Goal: Task Accomplishment & Management: Use online tool/utility

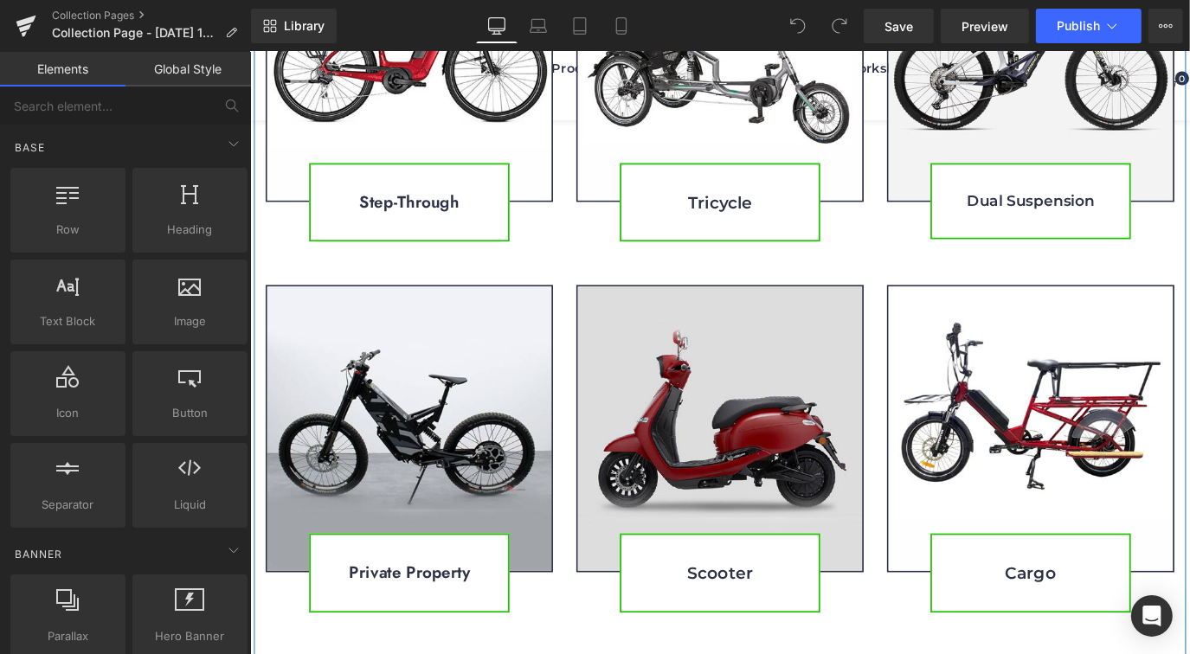
scroll to position [1192, 0]
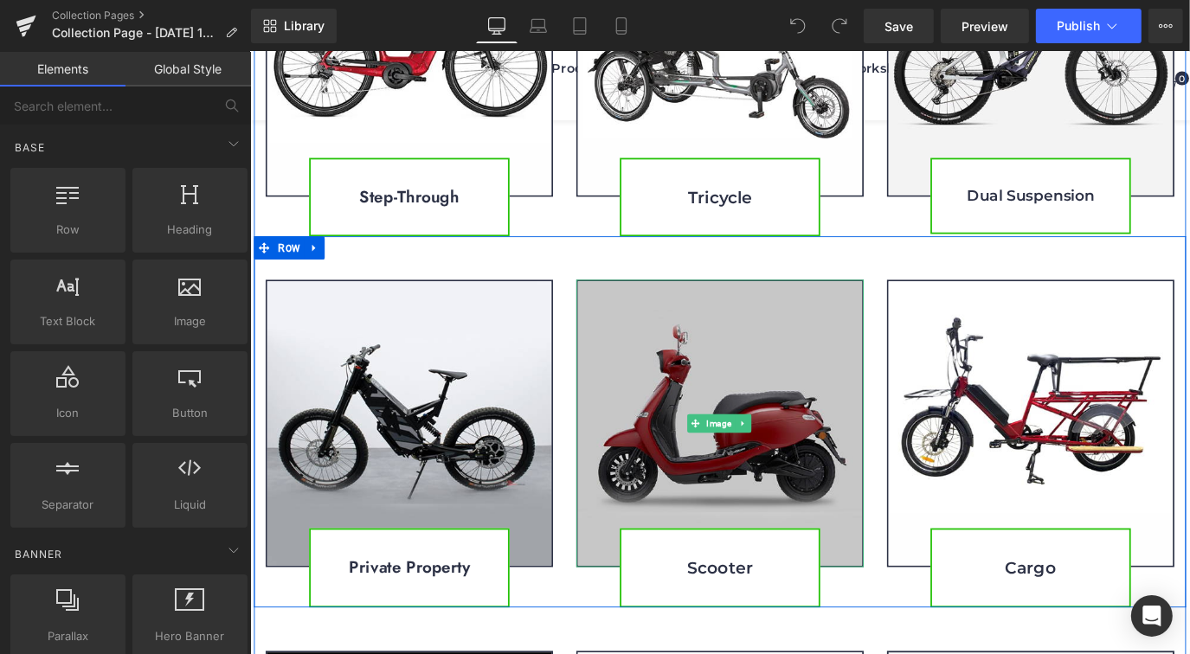
click at [716, 454] on img at bounding box center [773, 465] width 320 height 320
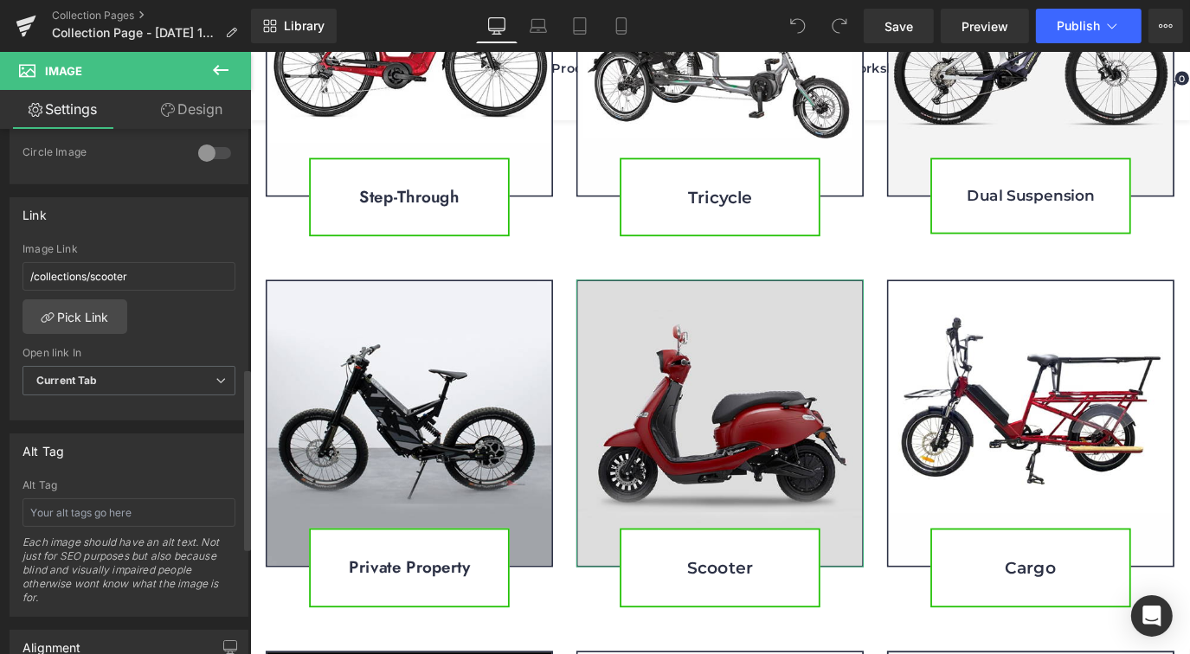
scroll to position [693, 0]
click at [85, 311] on link "Pick Link" at bounding box center [74, 315] width 105 height 35
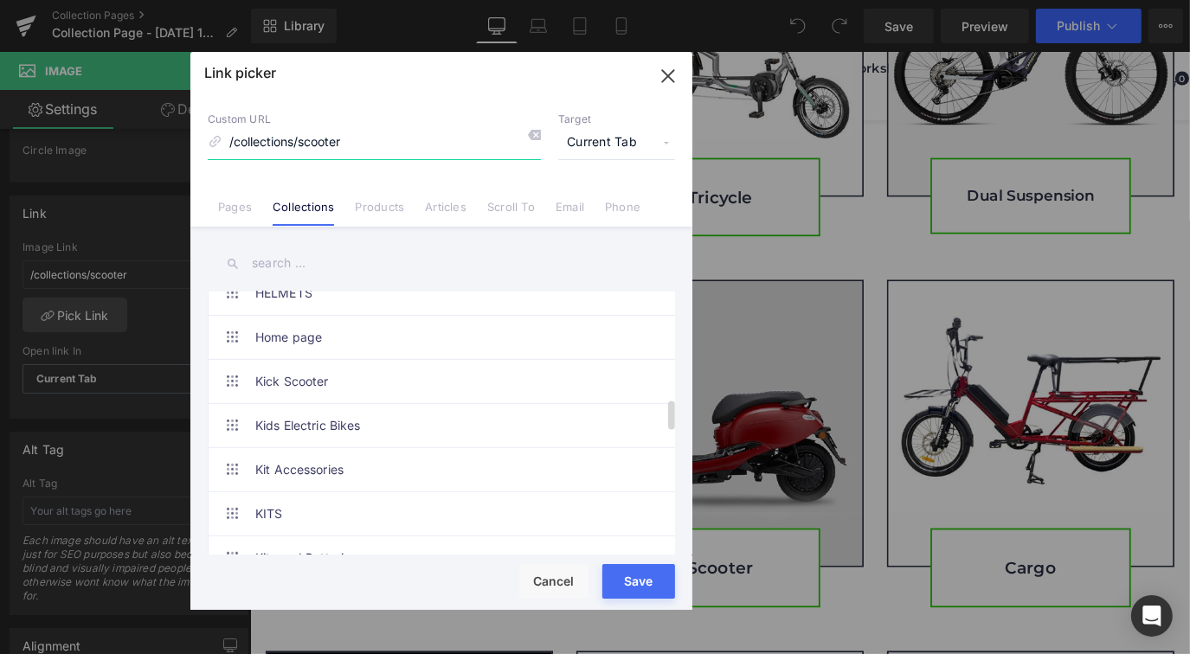
scroll to position [948, 0]
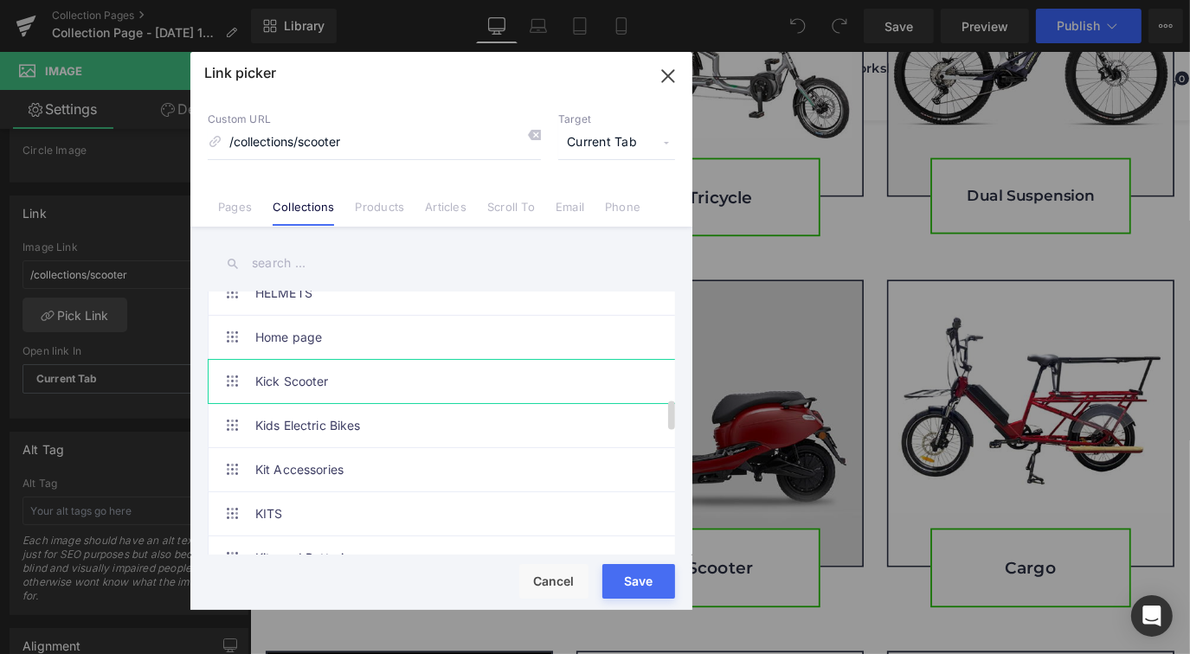
click at [315, 378] on link "Kick Scooter" at bounding box center [445, 381] width 381 height 43
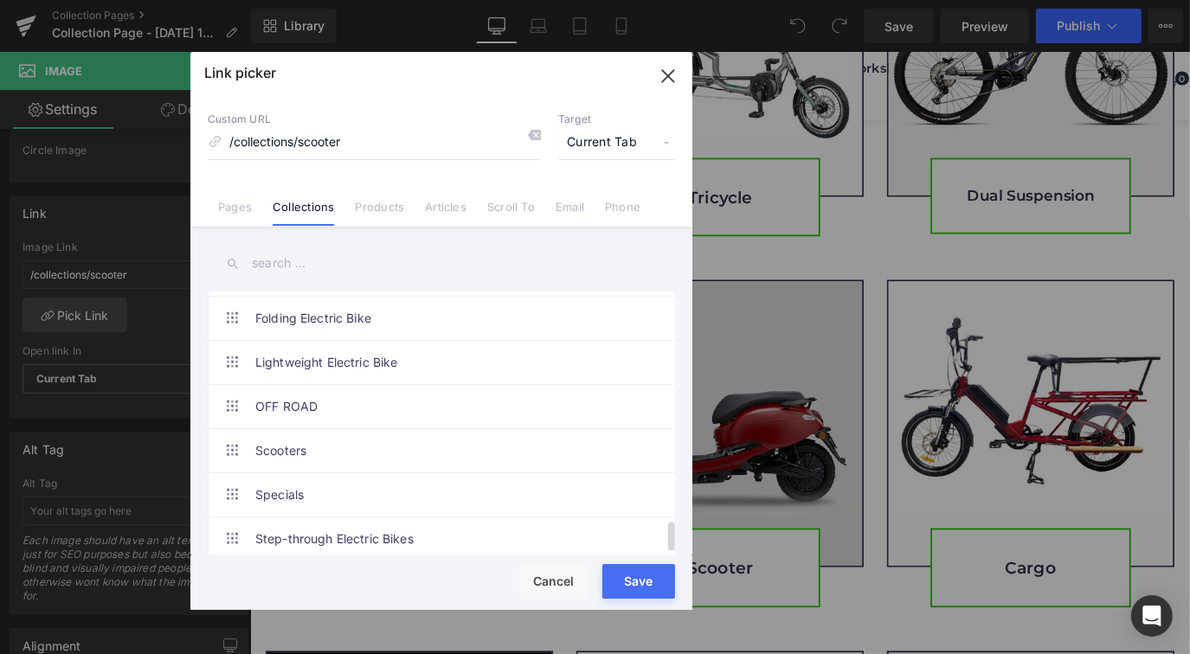
scroll to position [2029, 0]
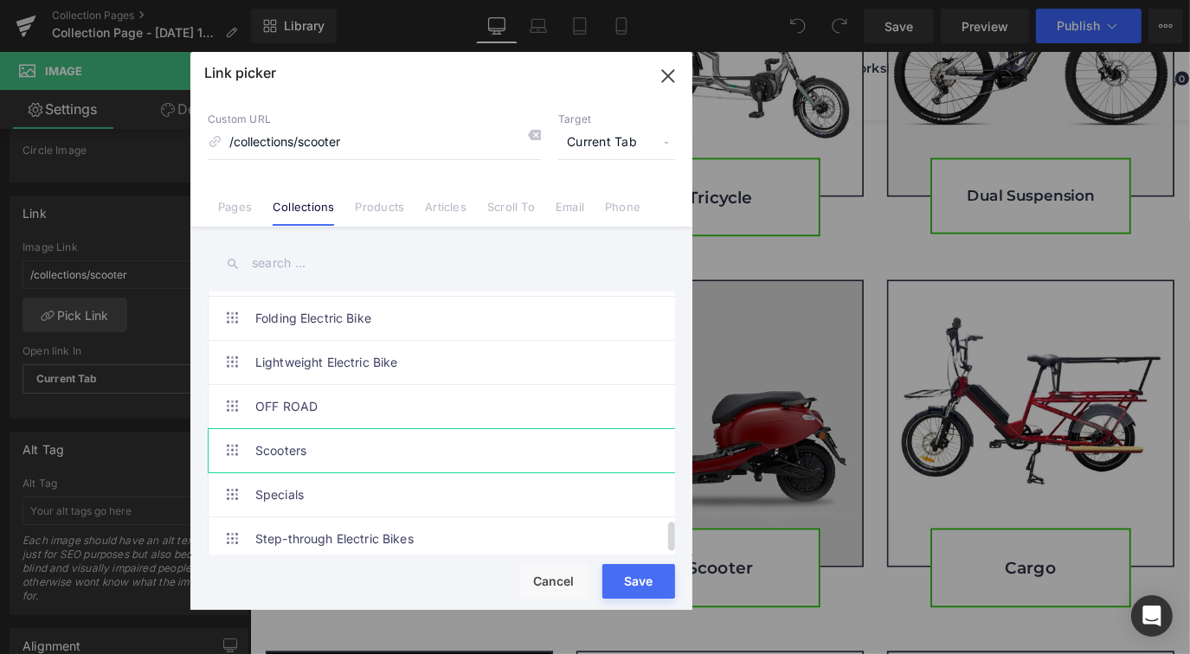
click at [315, 440] on link "Scooters" at bounding box center [445, 450] width 381 height 43
click at [640, 592] on div "Rendering Content" at bounding box center [595, 585] width 106 height 19
click at [632, 576] on div "Rendering Content" at bounding box center [595, 585] width 106 height 19
click at [639, 588] on div "Rendering Content" at bounding box center [595, 585] width 106 height 19
click at [481, 429] on link "Scooters" at bounding box center [445, 450] width 381 height 43
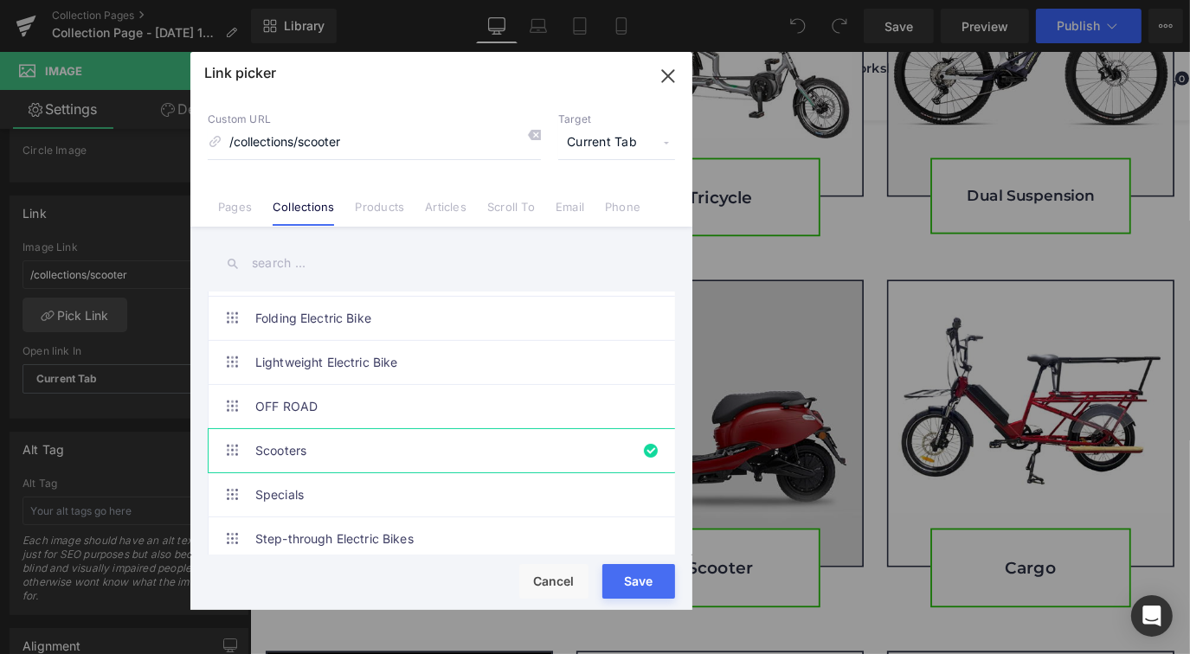
click at [625, 590] on div "Rendering Content" at bounding box center [595, 585] width 106 height 19
click at [639, 595] on button "Save" at bounding box center [638, 581] width 73 height 35
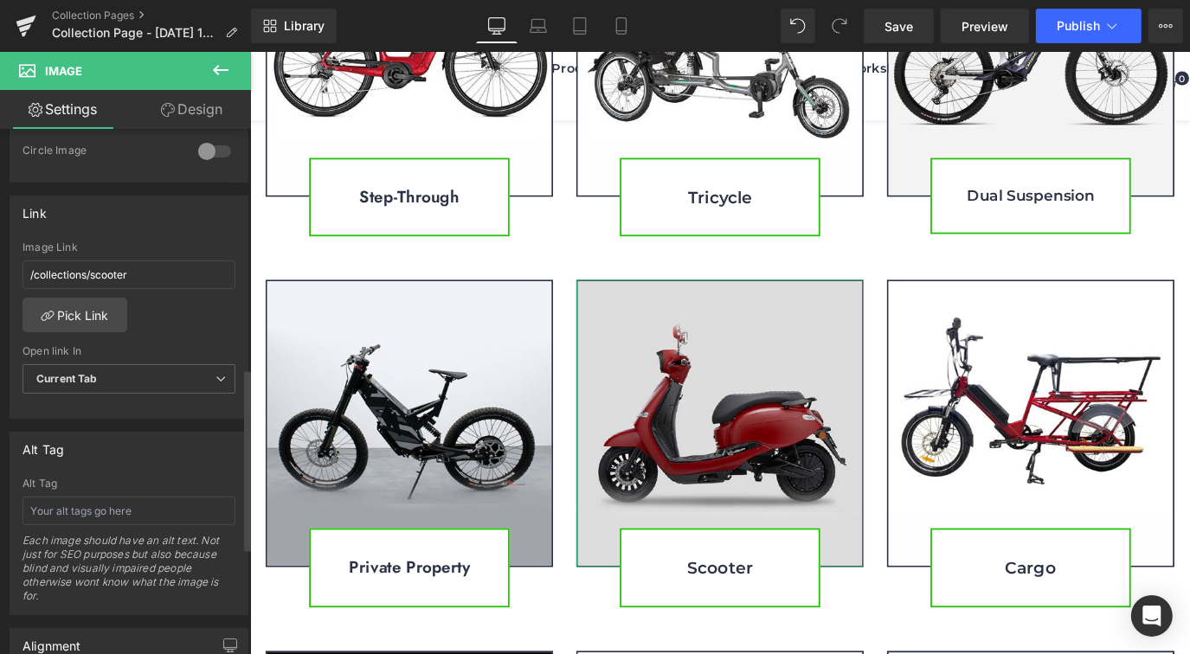
click at [165, 327] on div "/collections/scooter Image Link /collections/scooter Pick Link Current Tab New …" at bounding box center [128, 329] width 237 height 177
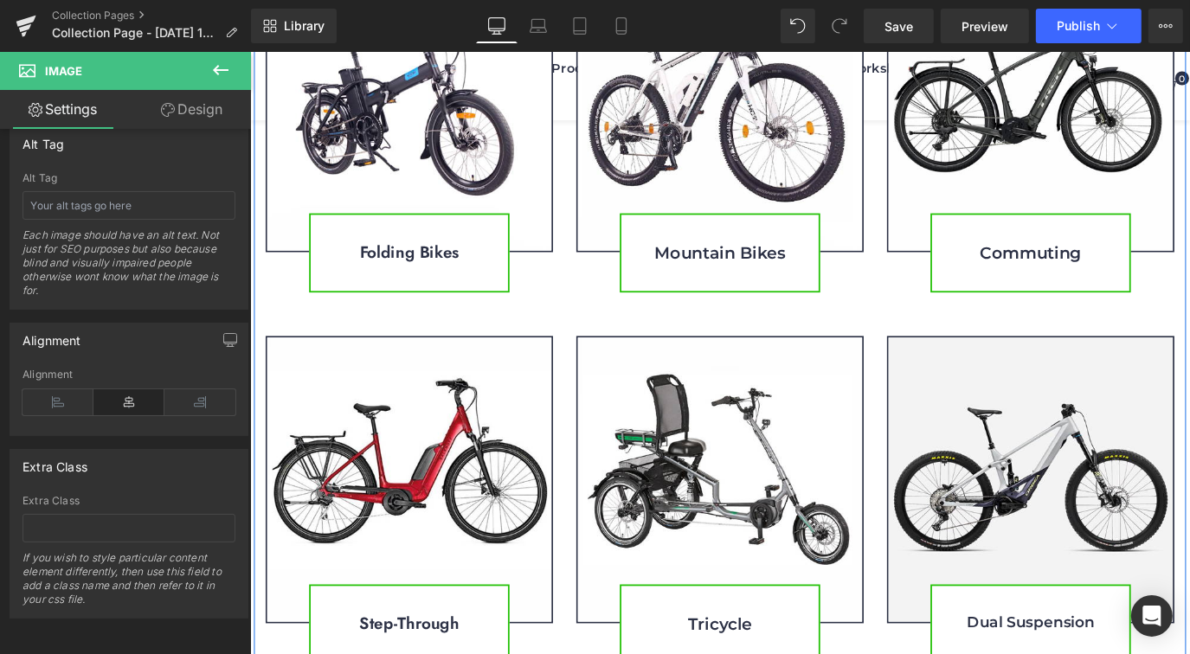
scroll to position [0, 0]
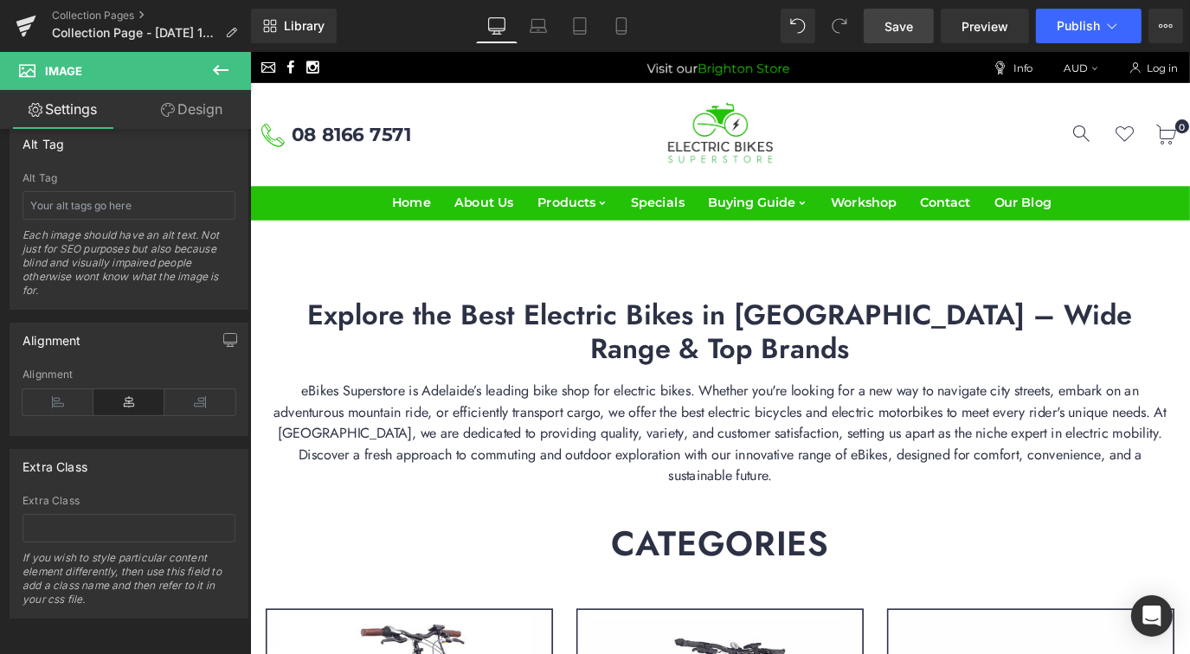
click at [907, 19] on span "Save" at bounding box center [898, 26] width 29 height 18
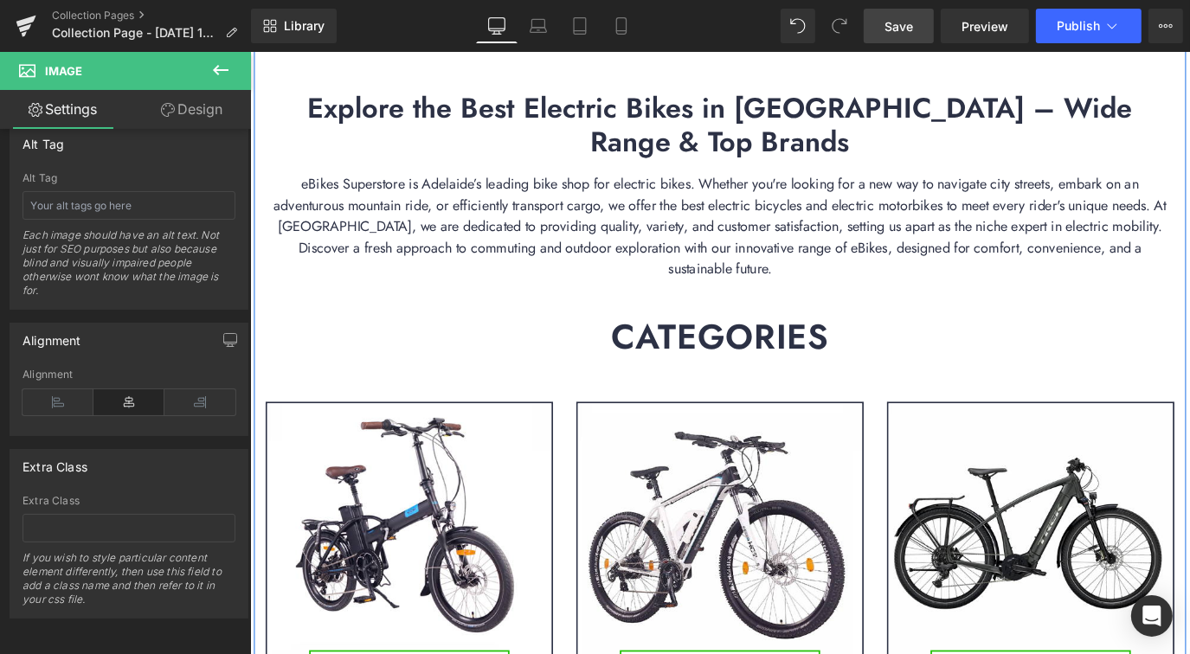
scroll to position [160, 0]
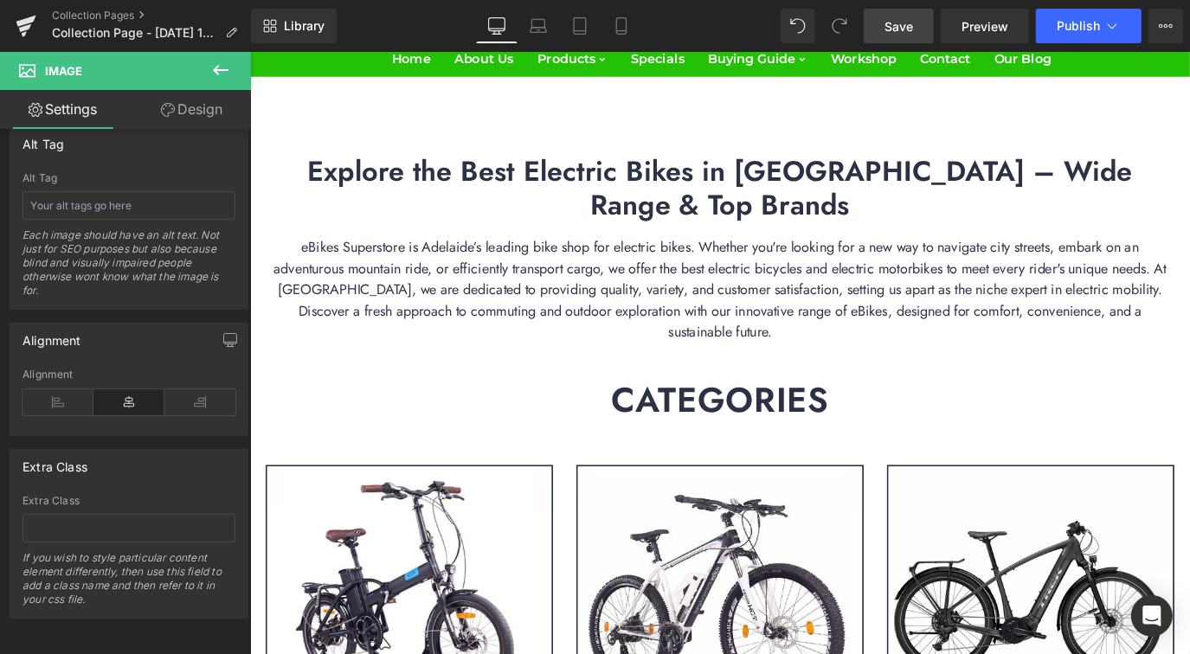
click at [218, 69] on icon at bounding box center [221, 70] width 16 height 10
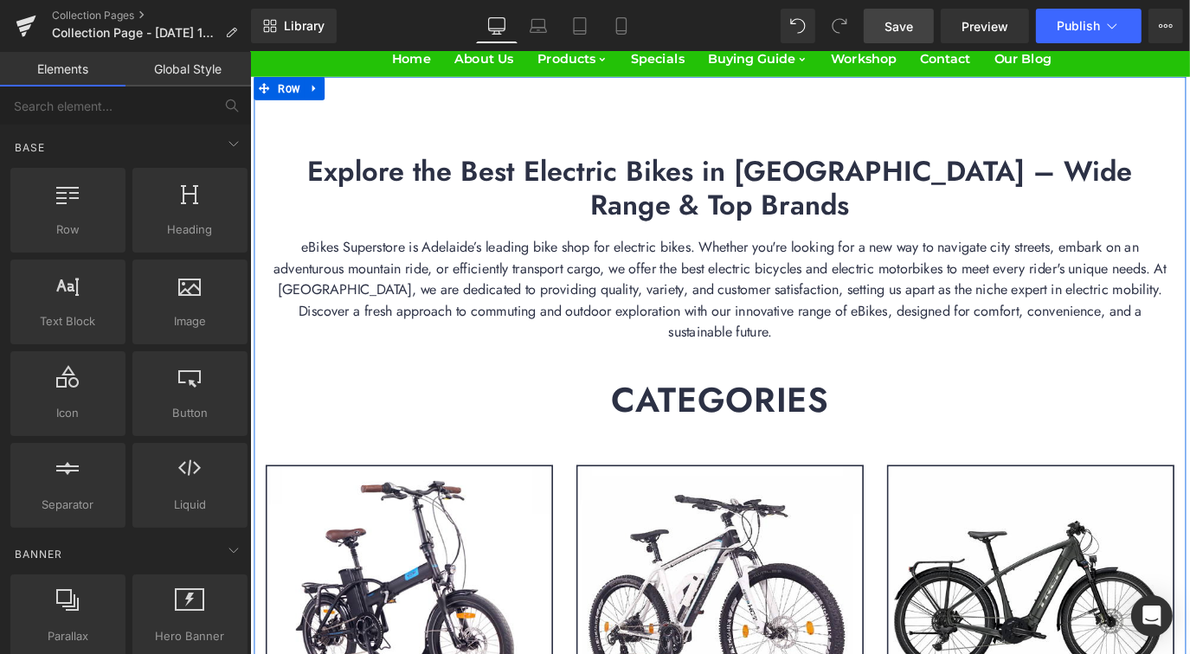
scroll to position [0, 0]
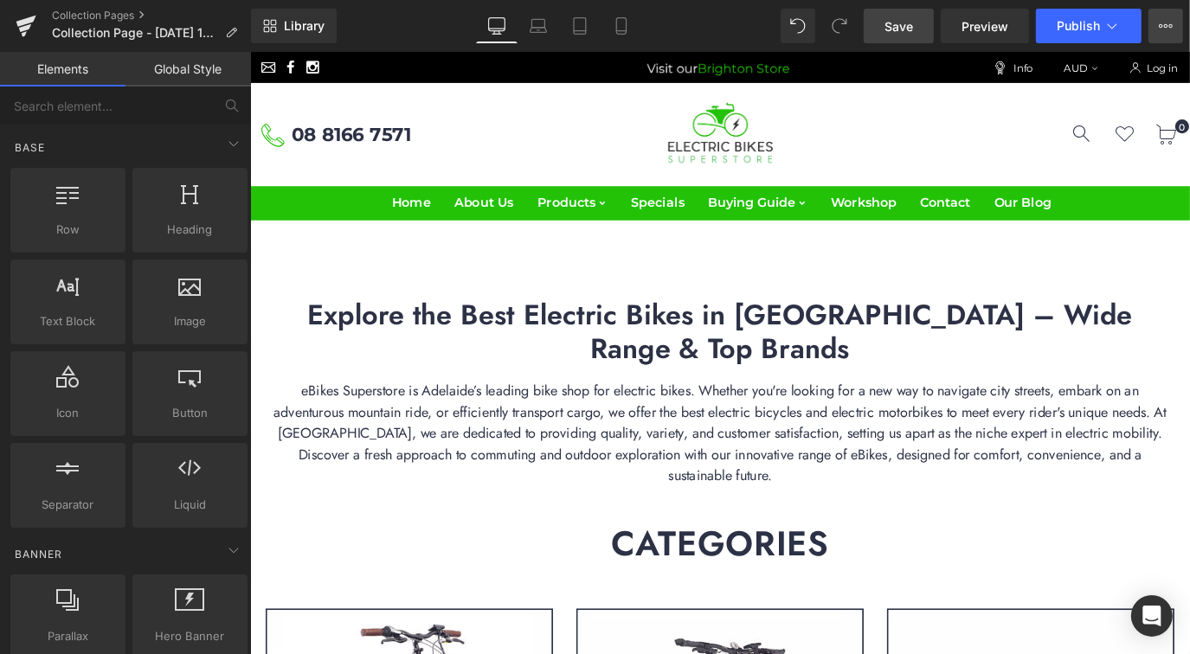
click at [1158, 20] on button "Upgrade Plan View Live Page View with current Template Save Template to Library…" at bounding box center [1165, 26] width 35 height 35
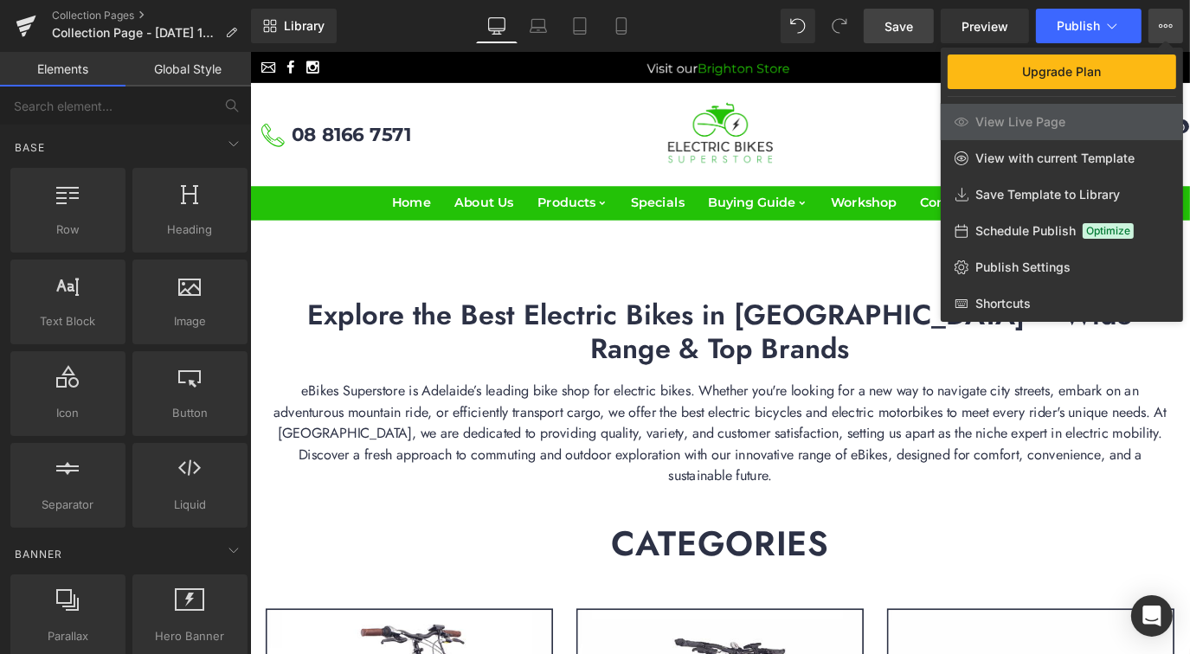
click at [894, 67] on div at bounding box center [720, 353] width 940 height 602
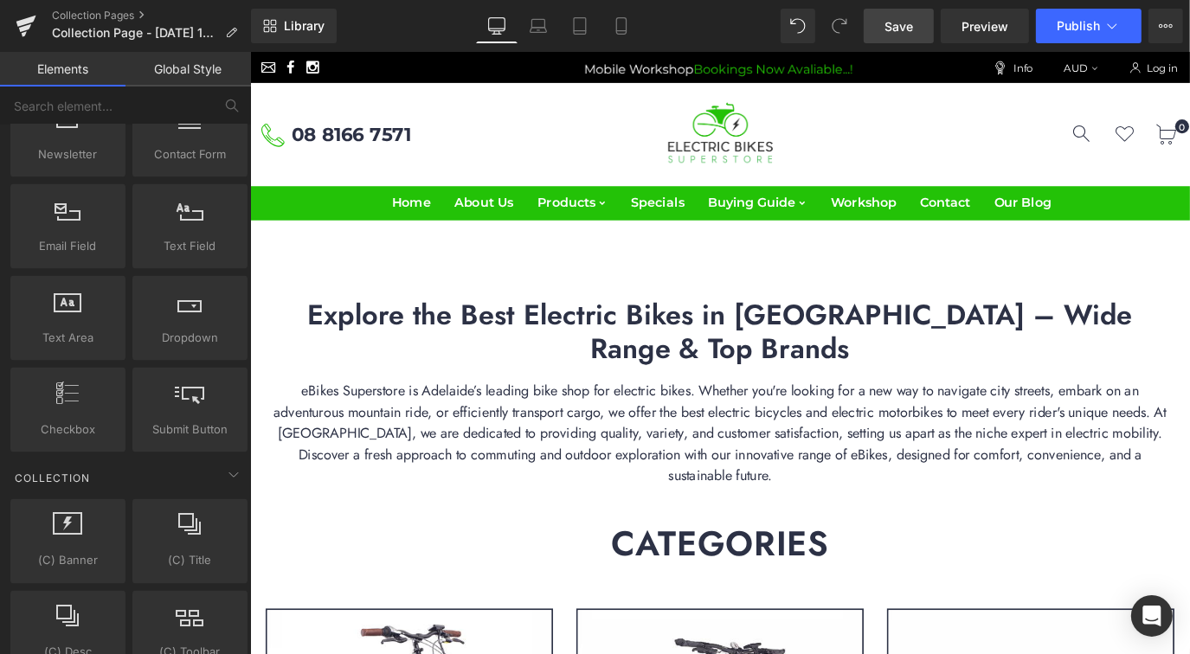
scroll to position [3273, 0]
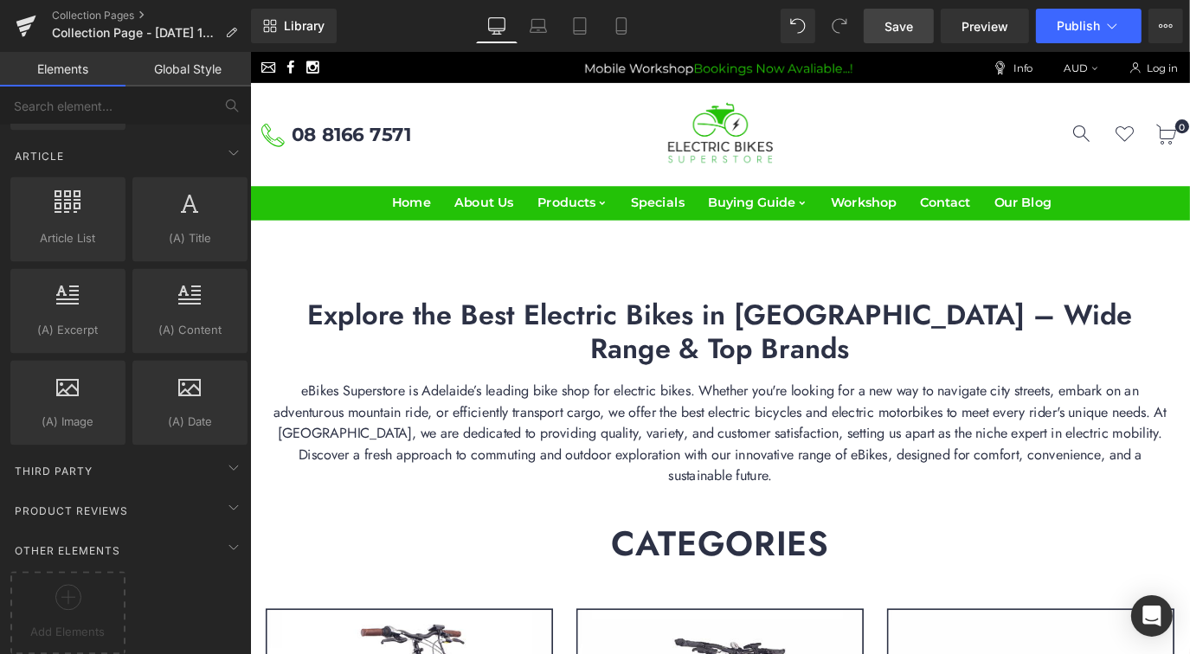
click at [493, 106] on div "08 8166 7571 Search Log in 0 $0.00" at bounding box center [772, 143] width 1047 height 115
click at [1174, 32] on button "Upgrade Plan View Live Page View with current Template Save Template to Library…" at bounding box center [1165, 26] width 35 height 35
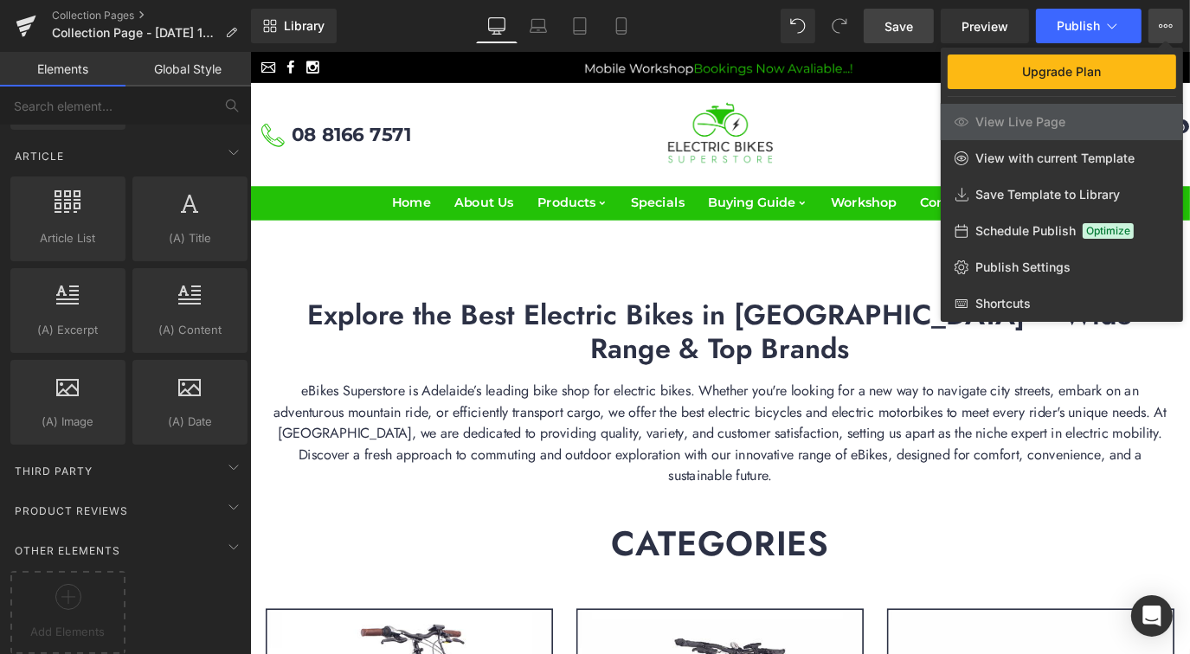
click at [904, 23] on span "Save" at bounding box center [898, 26] width 29 height 18
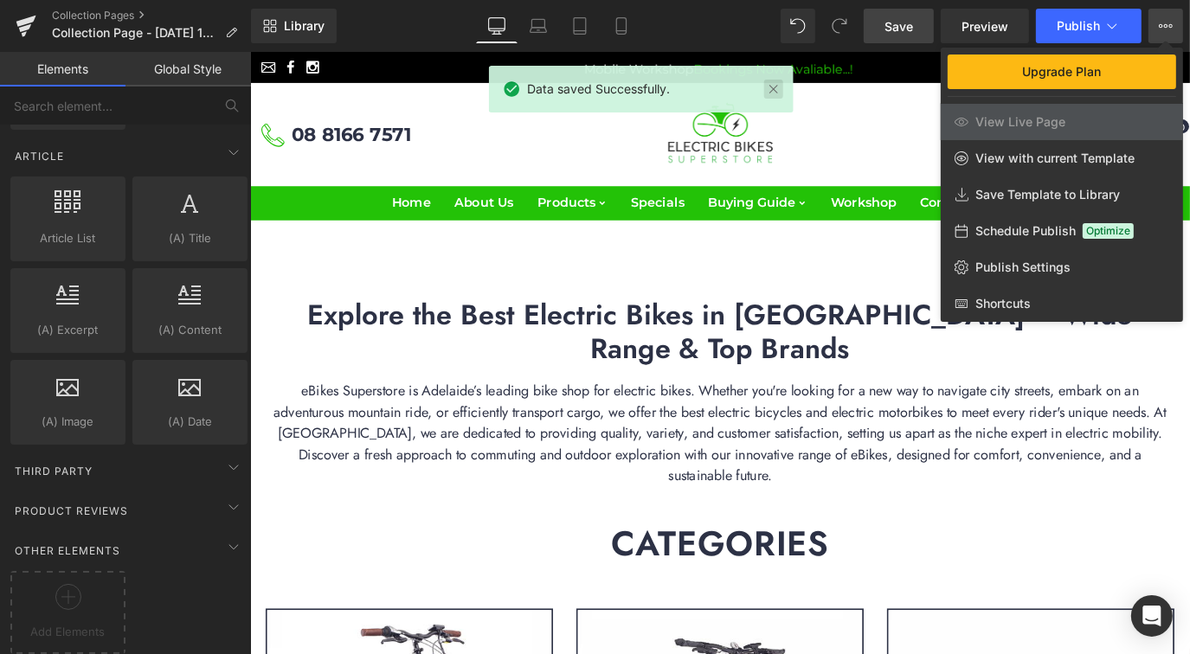
click at [775, 90] on link at bounding box center [772, 89] width 19 height 19
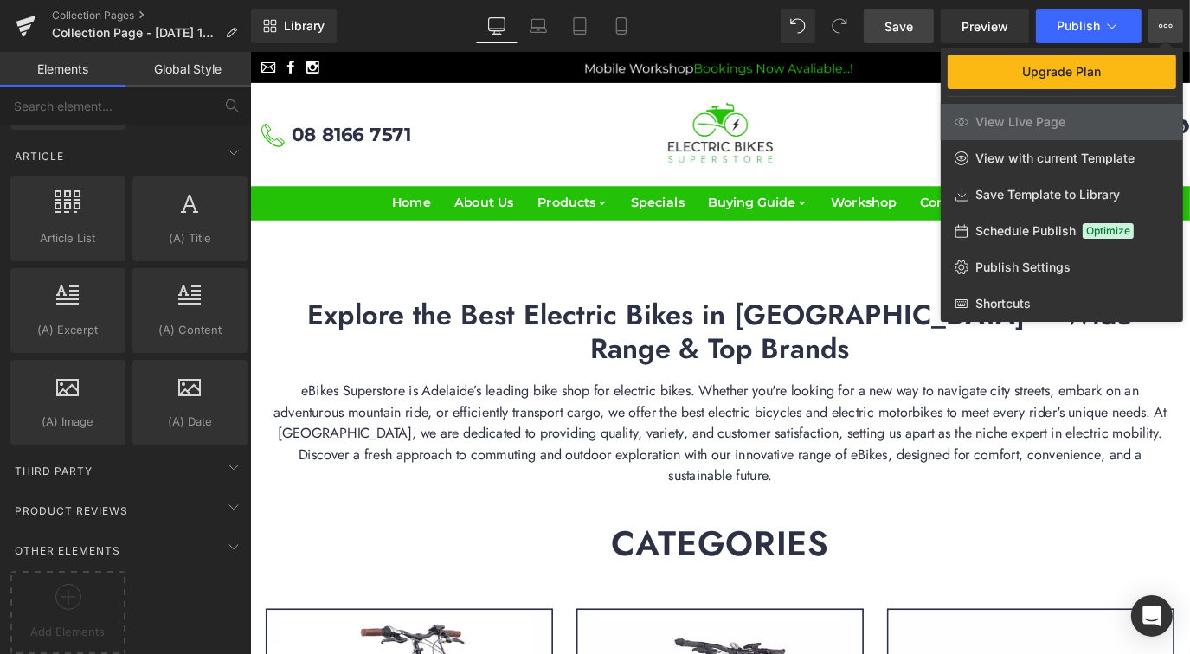
click at [1186, 22] on div "Save Preview Publish Scheduled Upgrade Plan View Live Page View with current Te…" at bounding box center [1023, 26] width 333 height 35
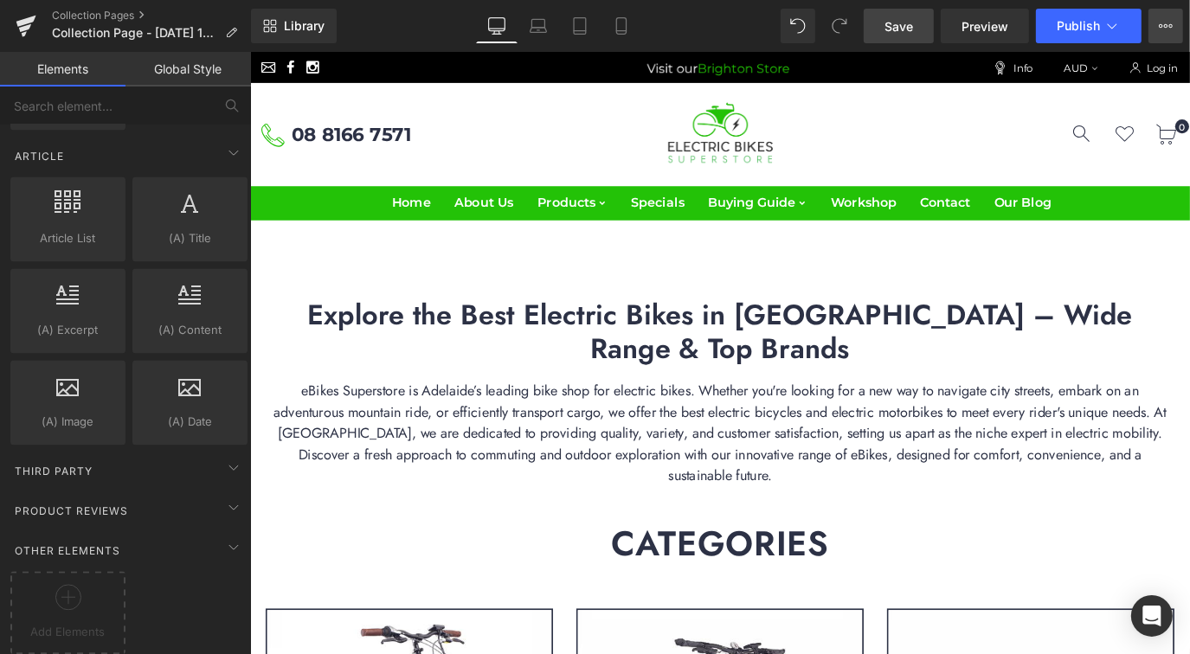
click at [1161, 16] on button "Upgrade Plan View Live Page View with current Template Save Template to Library…" at bounding box center [1165, 26] width 35 height 35
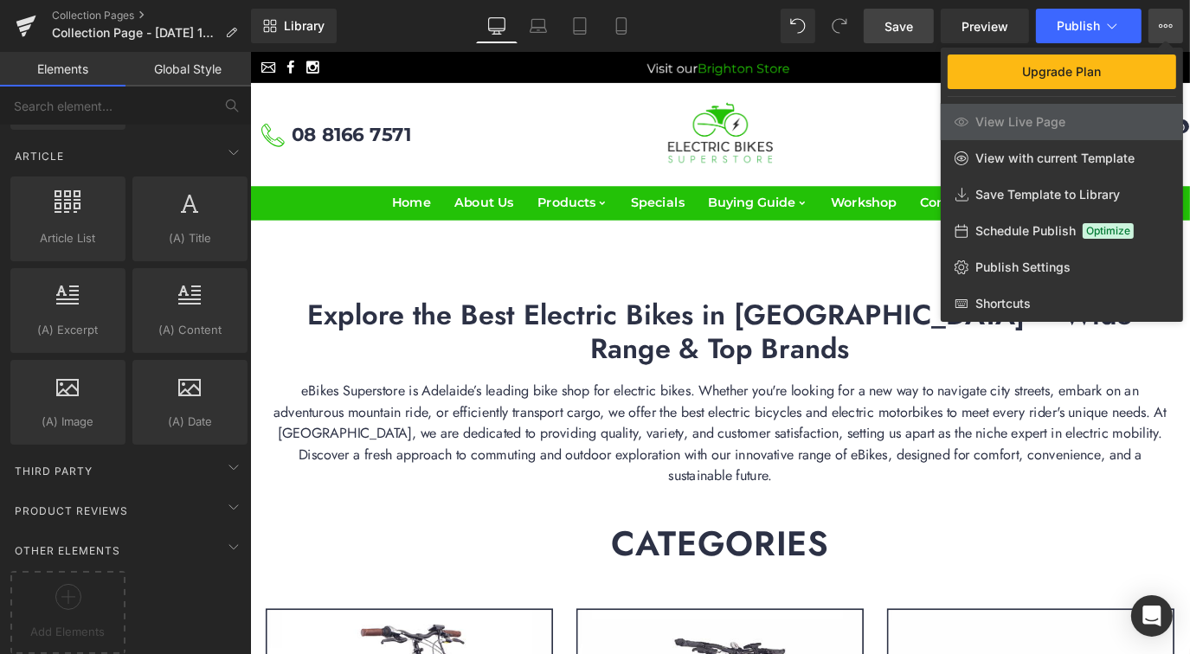
click at [1161, 16] on button "Upgrade Plan View Live Page View with current Template Save Template to Library…" at bounding box center [1165, 26] width 35 height 35
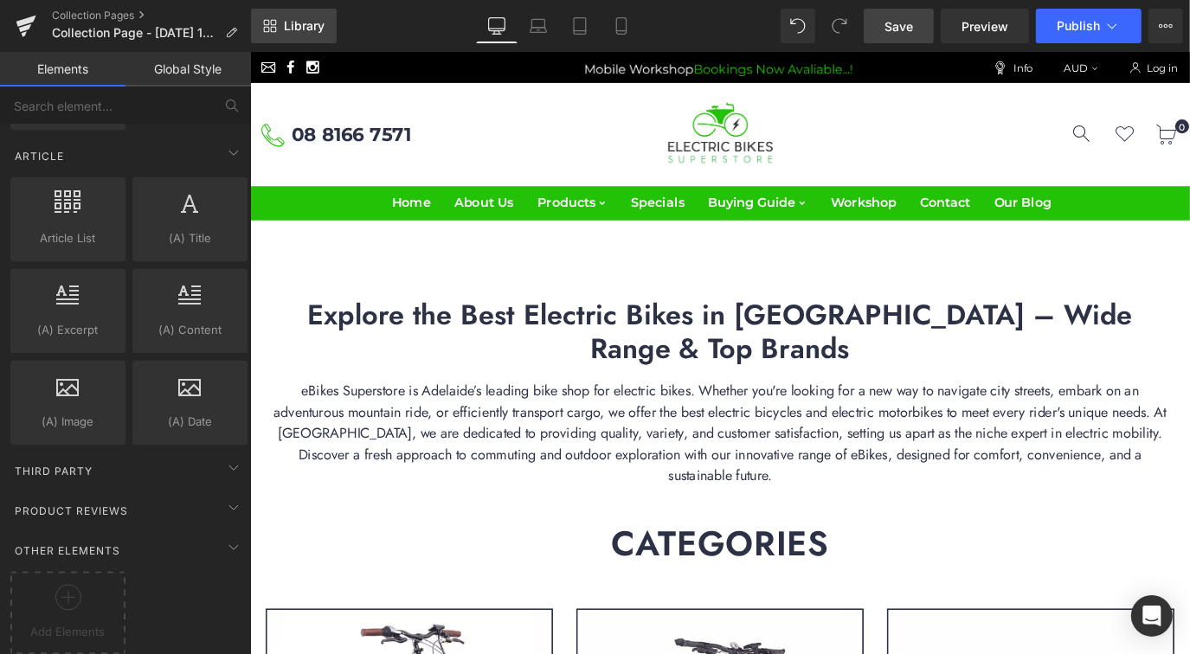
click at [292, 23] on span "Library" at bounding box center [304, 26] width 41 height 16
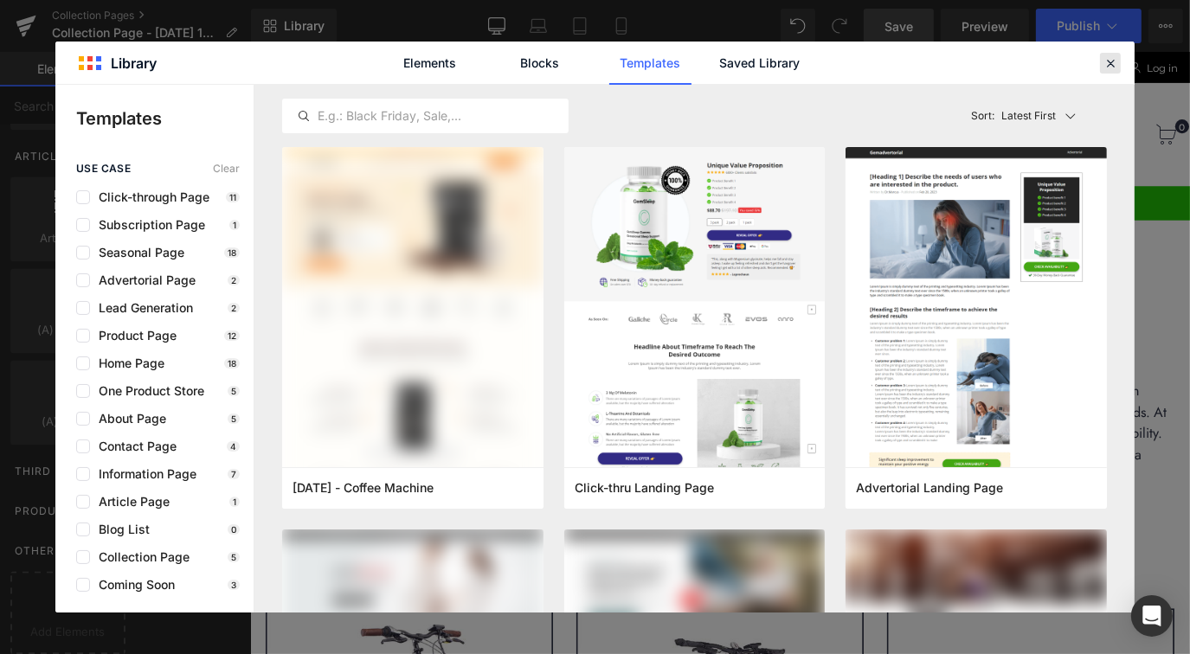
click at [1109, 68] on icon at bounding box center [1110, 63] width 16 height 16
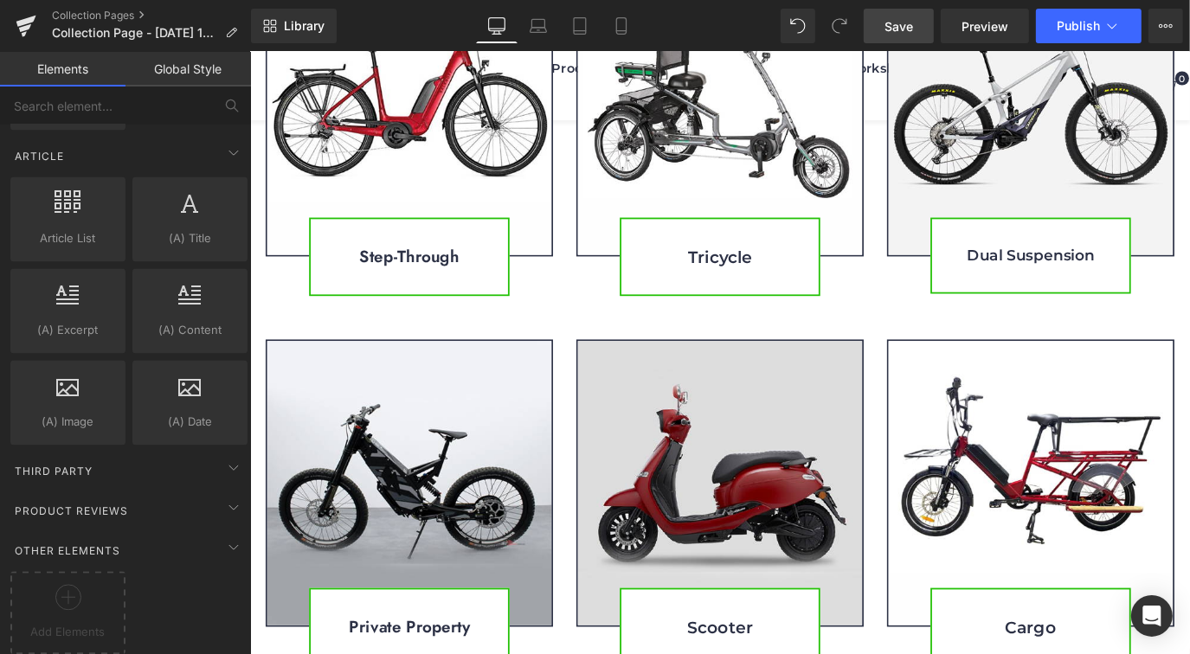
scroll to position [1180, 0]
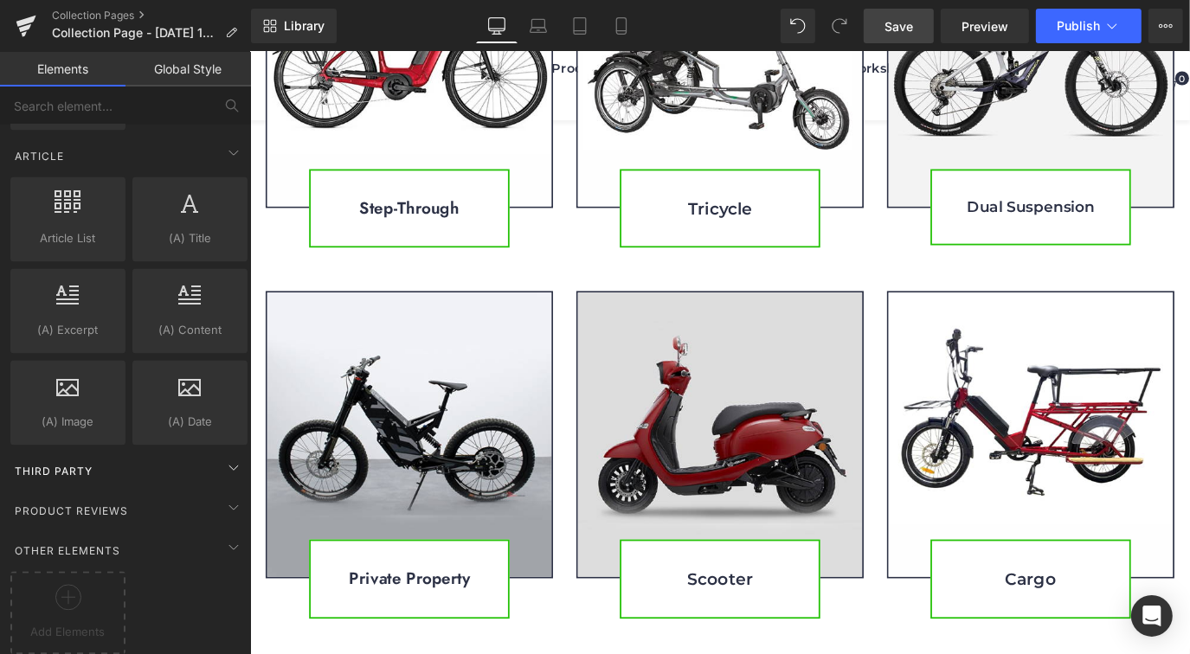
drag, startPoint x: 73, startPoint y: 488, endPoint x: 90, endPoint y: 447, distance: 45.0
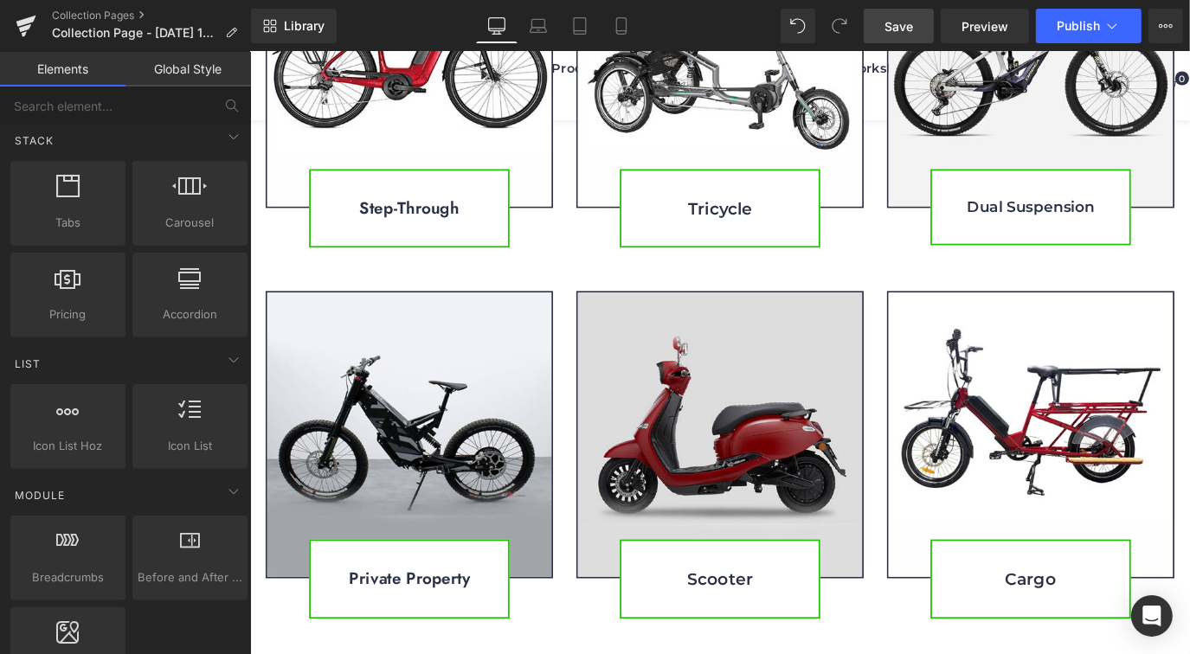
scroll to position [0, 0]
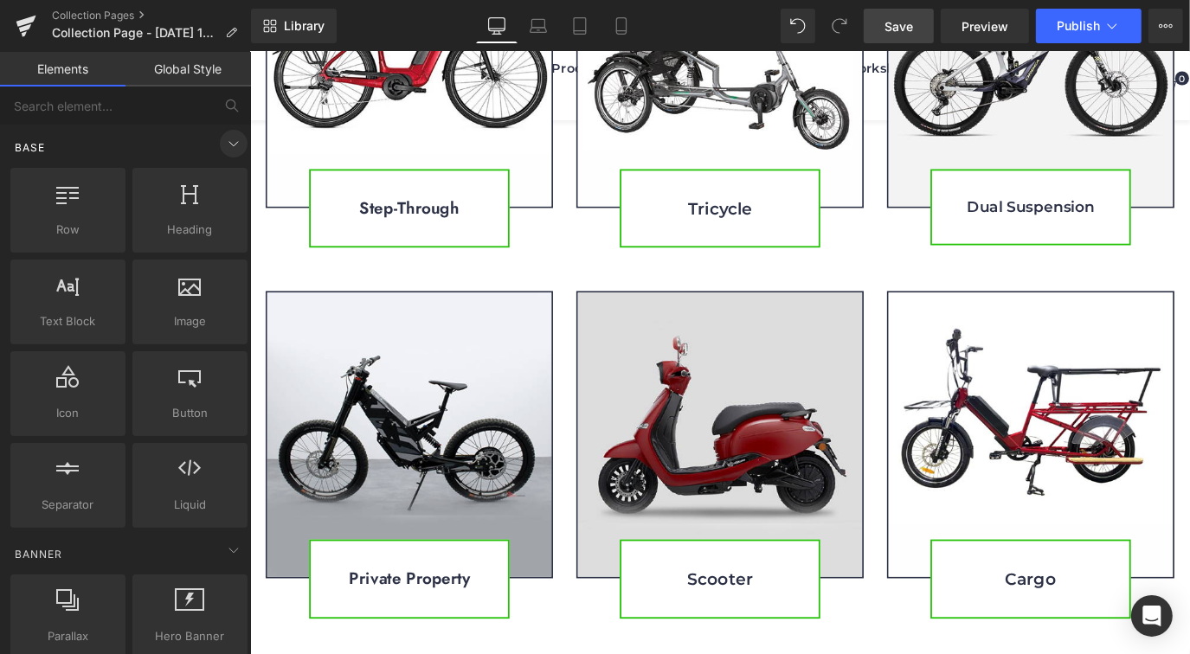
click at [223, 151] on icon at bounding box center [233, 143] width 21 height 21
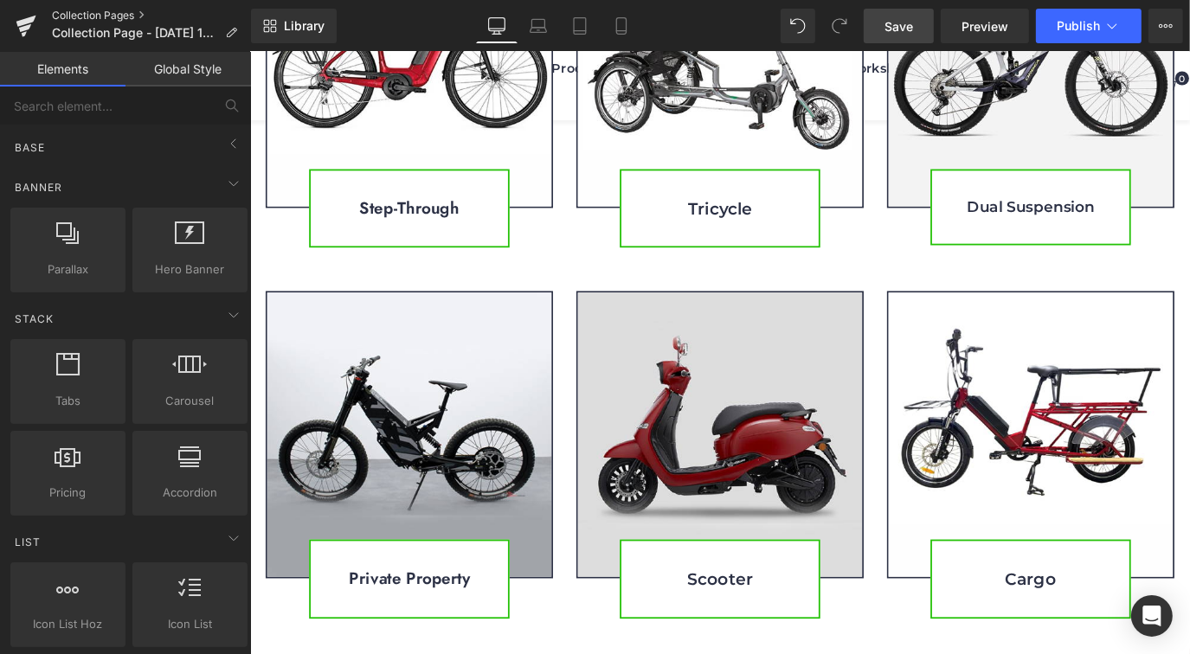
click at [144, 14] on link "Collection Pages" at bounding box center [151, 16] width 199 height 14
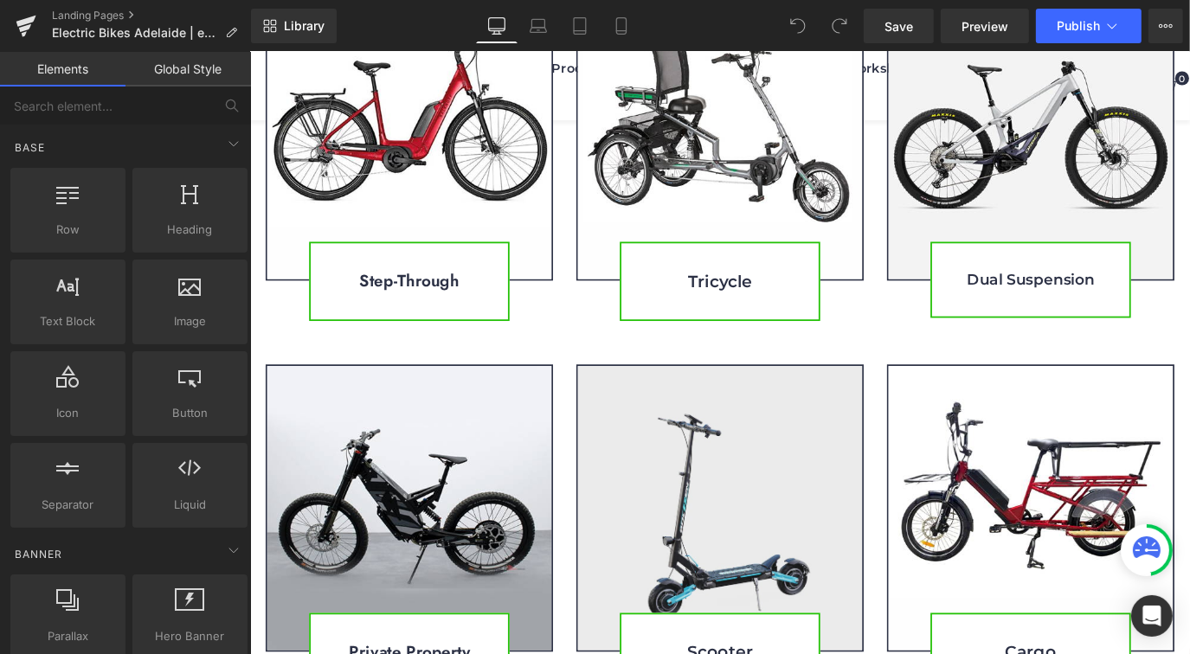
scroll to position [1348, 0]
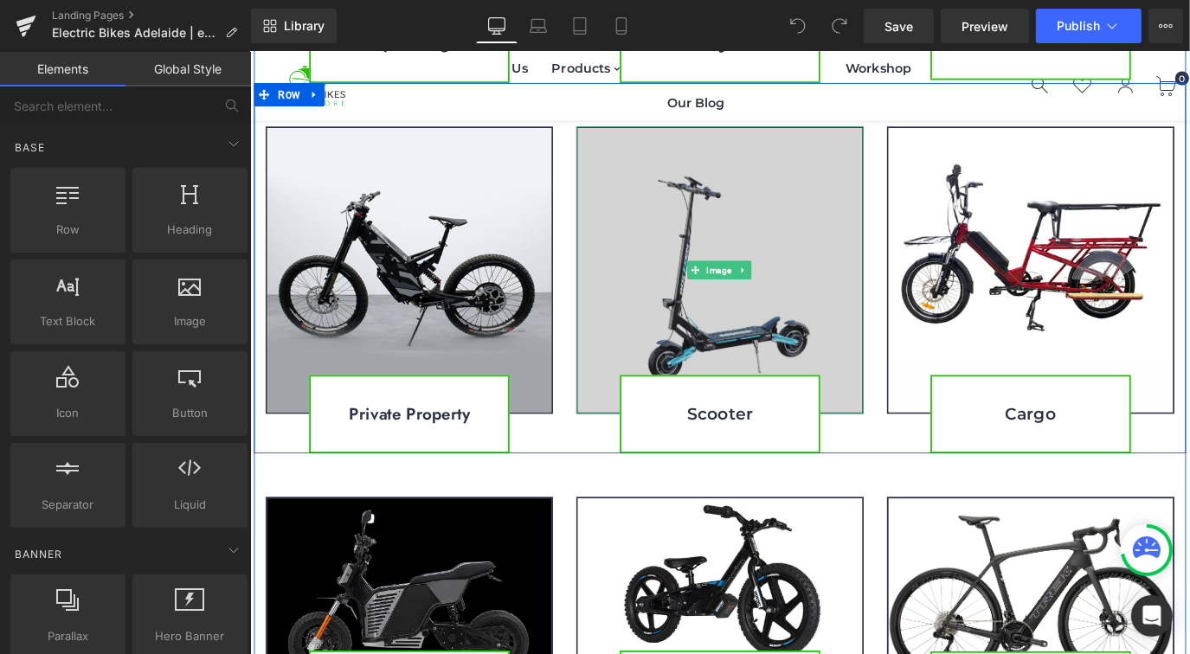
click at [744, 327] on img at bounding box center [773, 294] width 320 height 320
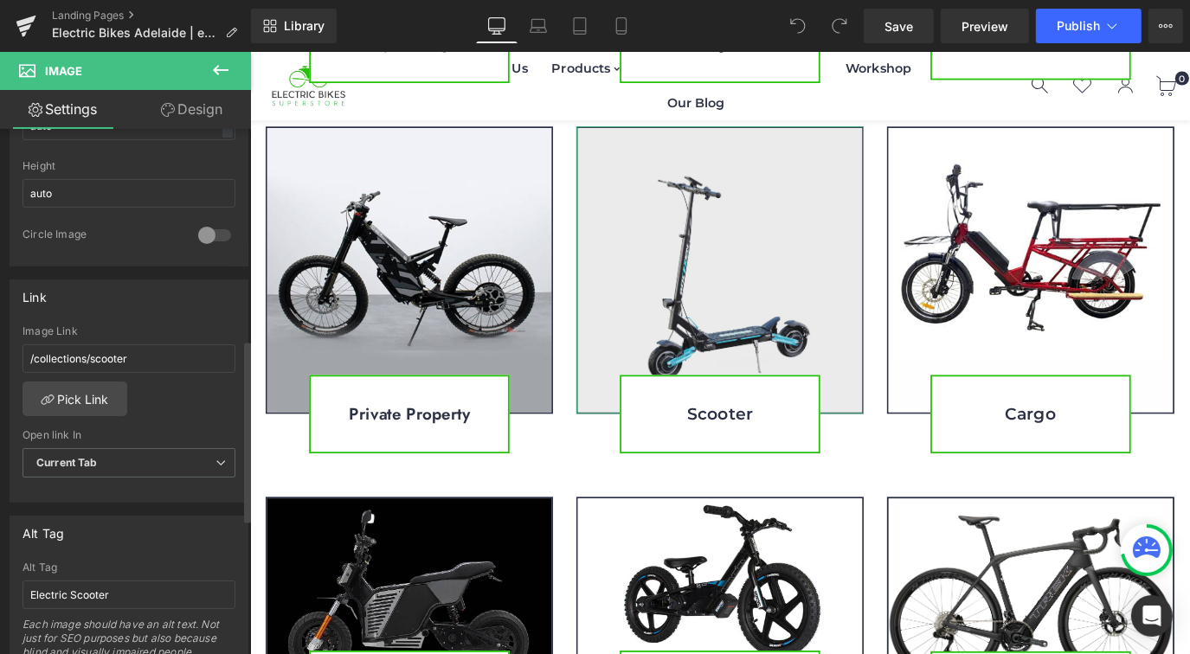
scroll to position [610, 0]
click at [132, 356] on input "/collections/scooter" at bounding box center [128, 358] width 213 height 29
type input "/collections/scooters"
click at [87, 390] on link "Pick Link" at bounding box center [74, 398] width 105 height 35
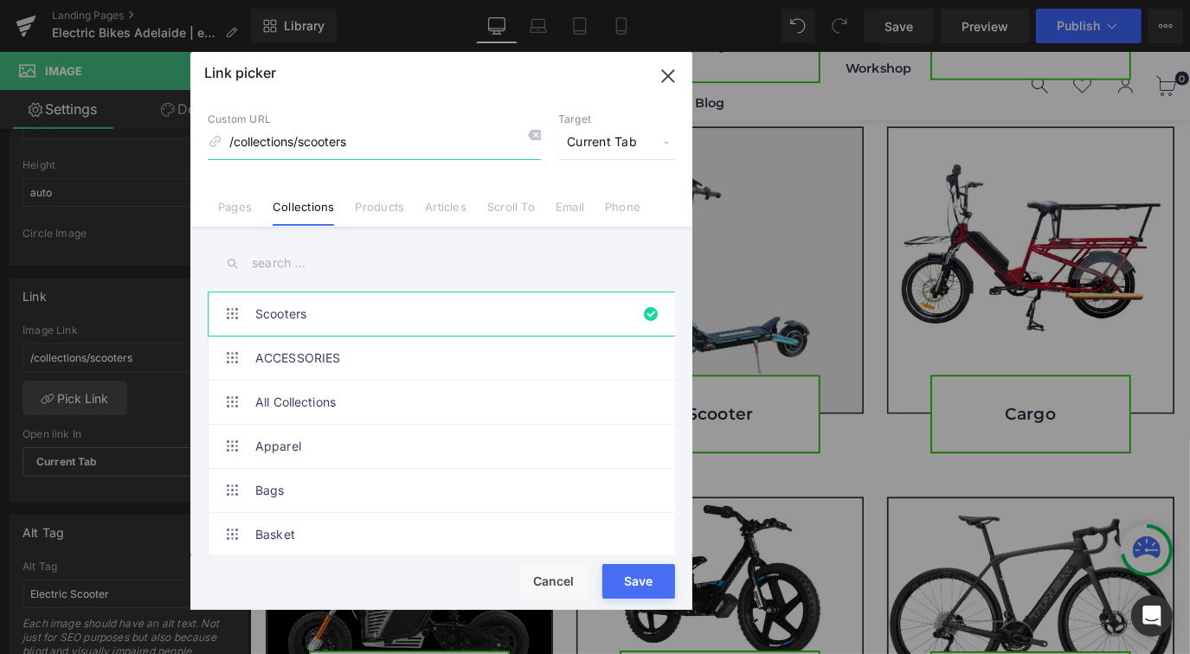
scroll to position [2, 0]
click at [291, 313] on link "Scooters" at bounding box center [445, 312] width 381 height 43
click at [644, 587] on div "Rendering Content" at bounding box center [595, 585] width 106 height 19
click at [625, 575] on button "Save" at bounding box center [638, 581] width 73 height 35
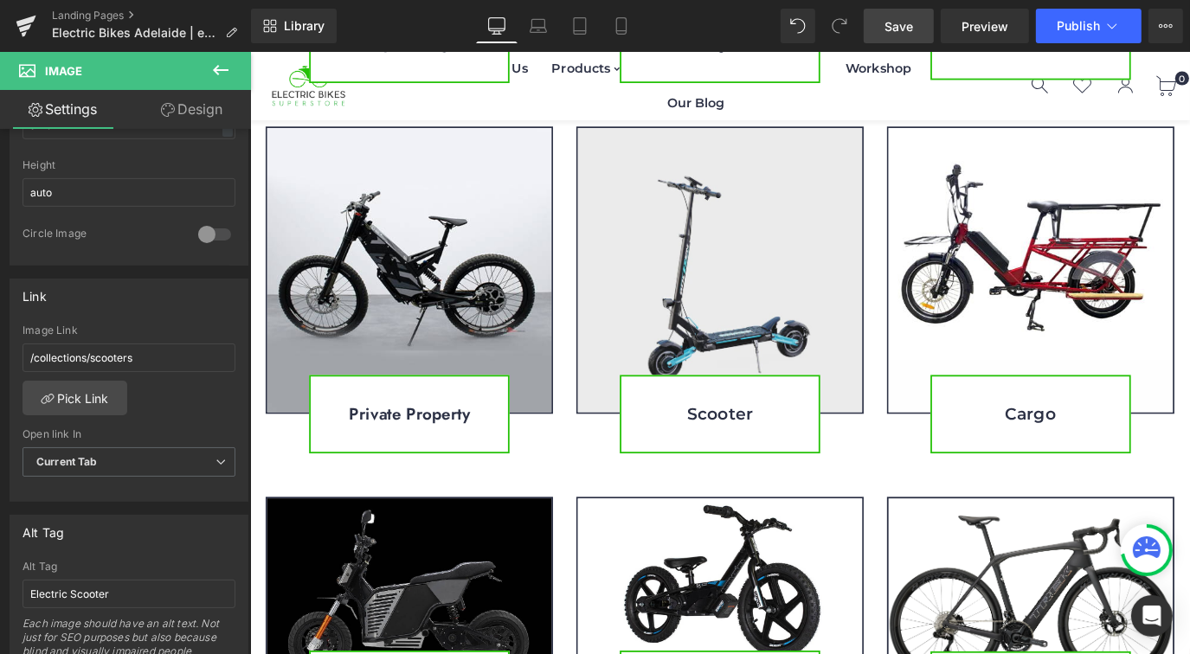
click at [908, 13] on link "Save" at bounding box center [899, 26] width 70 height 35
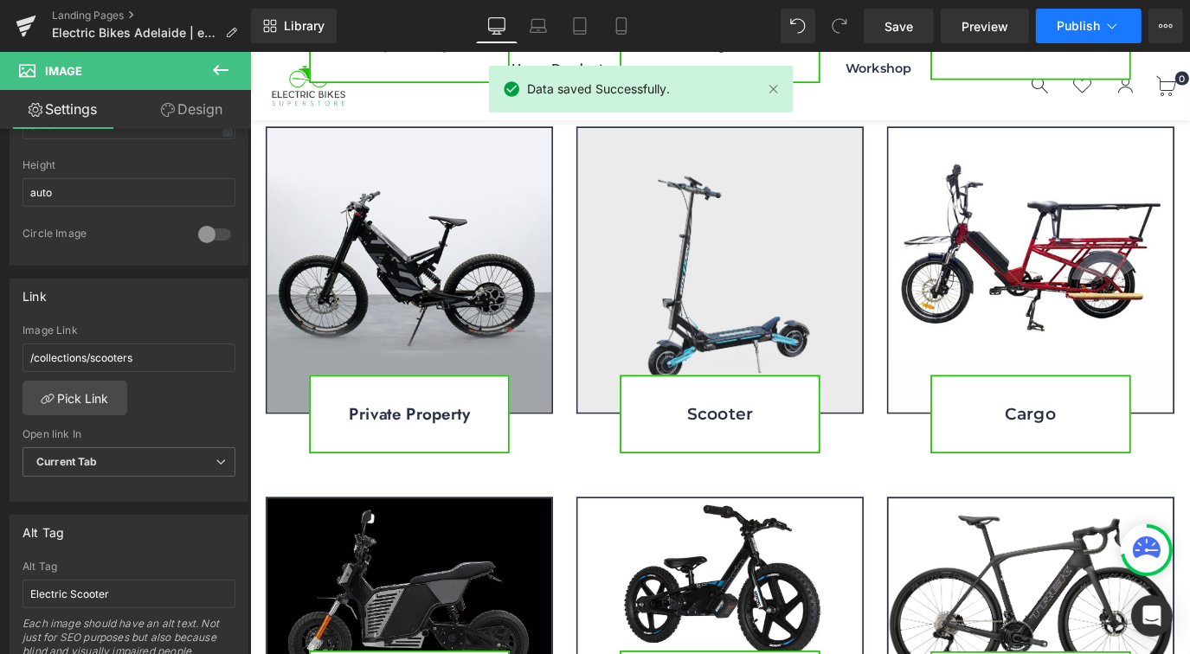
click at [1056, 22] on button "Publish" at bounding box center [1089, 26] width 106 height 35
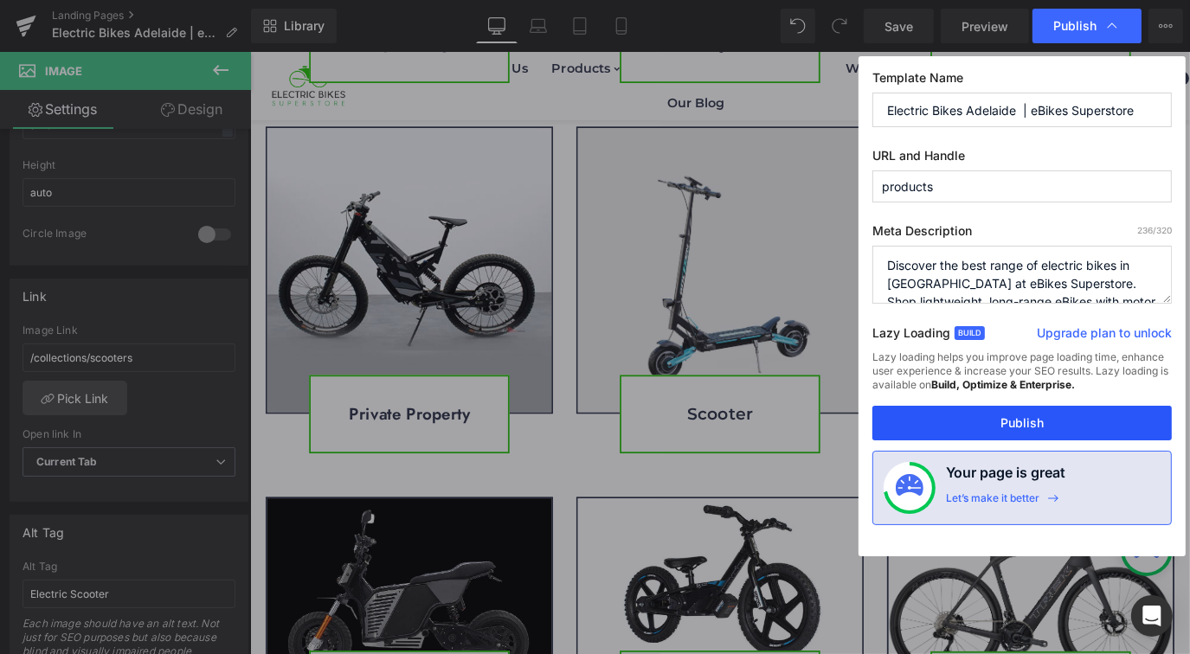
click at [1027, 429] on button "Publish" at bounding box center [1021, 423] width 299 height 35
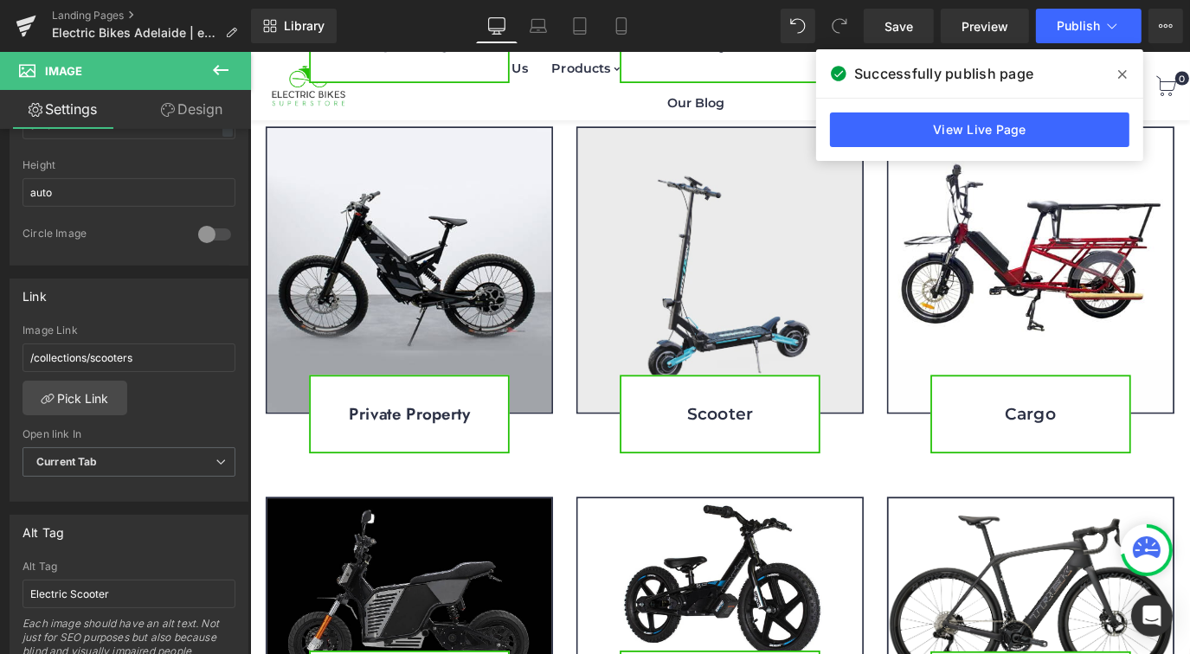
click at [1121, 76] on icon at bounding box center [1122, 74] width 9 height 9
